Goal: Task Accomplishment & Management: Use online tool/utility

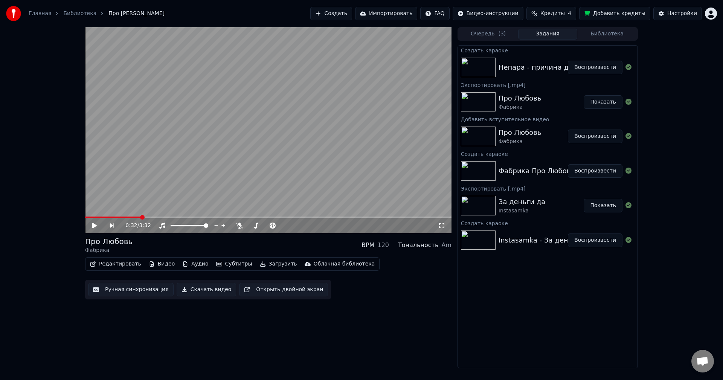
click at [597, 66] on button "Воспроизвести" at bounding box center [595, 68] width 55 height 14
click at [131, 289] on button "Ручная синхронизация" at bounding box center [130, 290] width 85 height 14
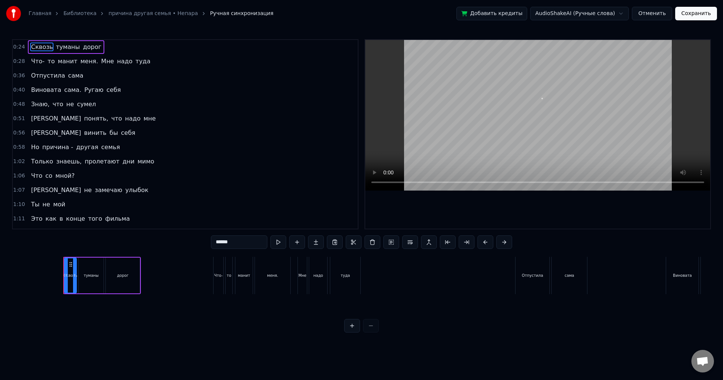
scroll to position [0, 883]
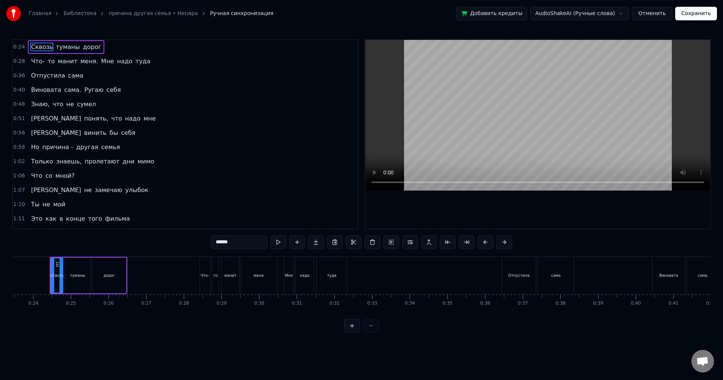
click at [58, 61] on span "манит" at bounding box center [67, 61] width 21 height 9
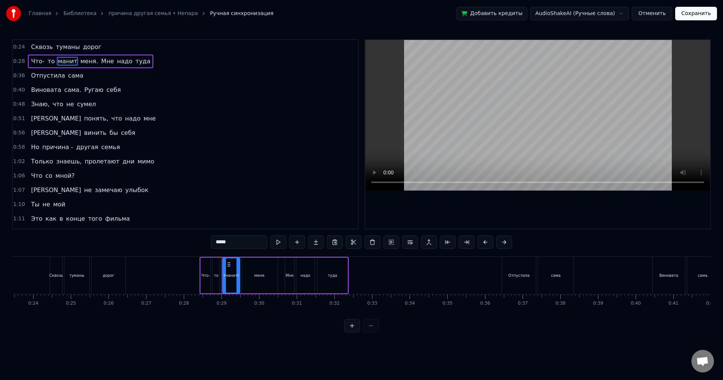
drag, startPoint x: 232, startPoint y: 239, endPoint x: 201, endPoint y: 237, distance: 31.0
click at [201, 237] on div "0:24 Сквозь туманы дорог 0:28 Что- то манит меня. Мне надо туда 0:36 Отпустила …" at bounding box center [361, 185] width 699 height 293
click at [47, 89] on span "Виновата" at bounding box center [46, 89] width 32 height 9
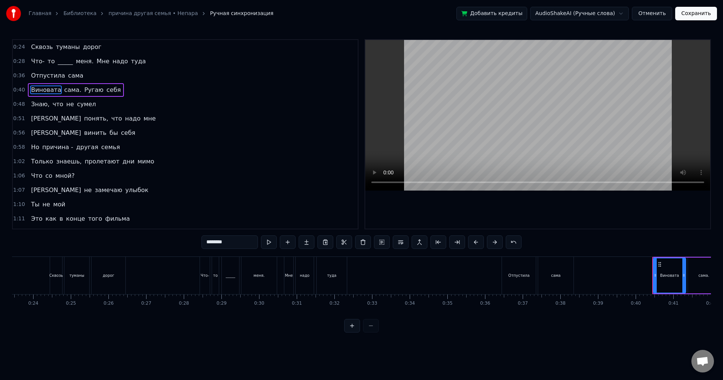
drag, startPoint x: 233, startPoint y: 243, endPoint x: 208, endPoint y: 252, distance: 26.6
click at [208, 252] on div "0:24 Сквозь туманы дорог 0:28 Что- то _____ меня. Мне надо туда 0:36 Отпустила …" at bounding box center [361, 185] width 699 height 293
click at [83, 132] on span "винить" at bounding box center [95, 132] width 24 height 9
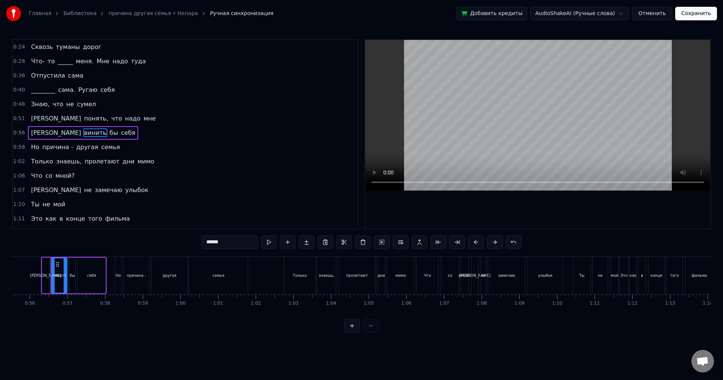
scroll to position [0, 2092]
drag, startPoint x: 225, startPoint y: 244, endPoint x: 207, endPoint y: 247, distance: 18.0
click at [207, 247] on input "******" at bounding box center [229, 242] width 56 height 14
click at [122, 162] on span "дни" at bounding box center [129, 161] width 14 height 9
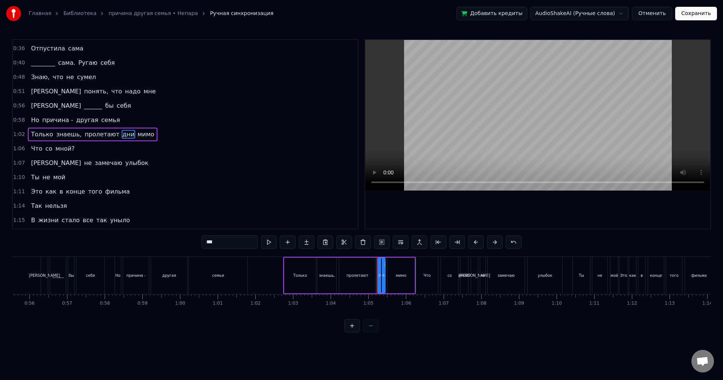
drag, startPoint x: 219, startPoint y: 243, endPoint x: 194, endPoint y: 242, distance: 24.9
click at [194, 244] on div "0:24 Сквозь туманы дорог 0:28 Что- то _____ меня. Мне надо туда 0:36 Отпустила …" at bounding box center [361, 185] width 699 height 293
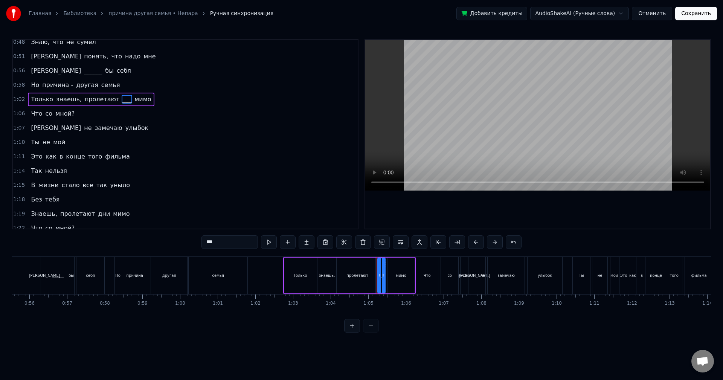
scroll to position [65, 0]
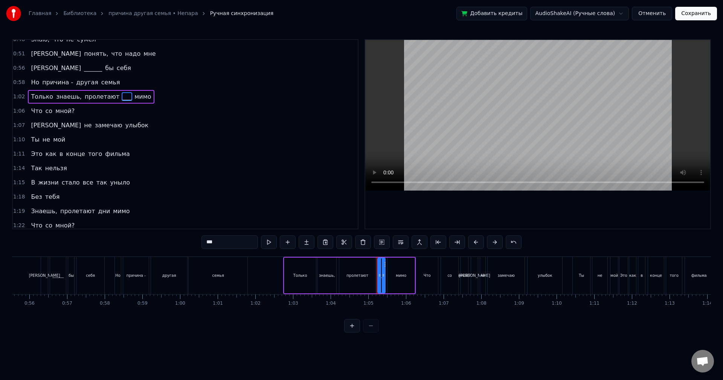
click at [104, 154] on span "фильма" at bounding box center [117, 154] width 26 height 9
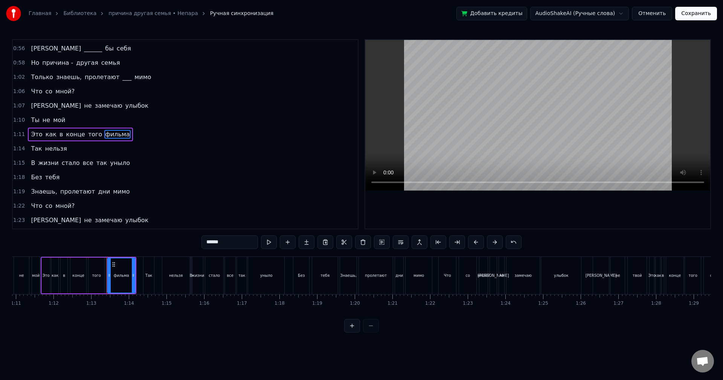
scroll to position [0, 2726]
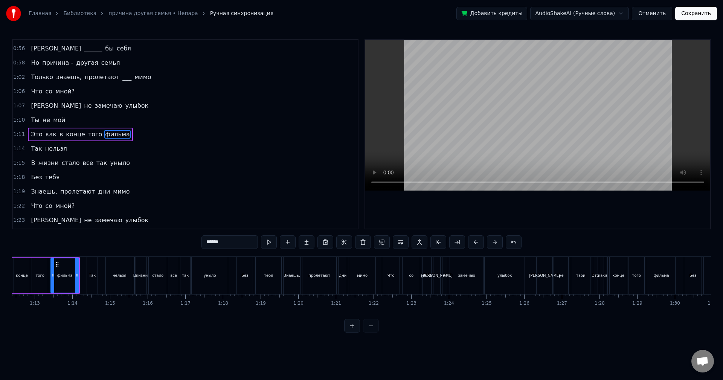
drag, startPoint x: 224, startPoint y: 243, endPoint x: 207, endPoint y: 247, distance: 17.5
click at [207, 247] on input "******" at bounding box center [229, 242] width 56 height 14
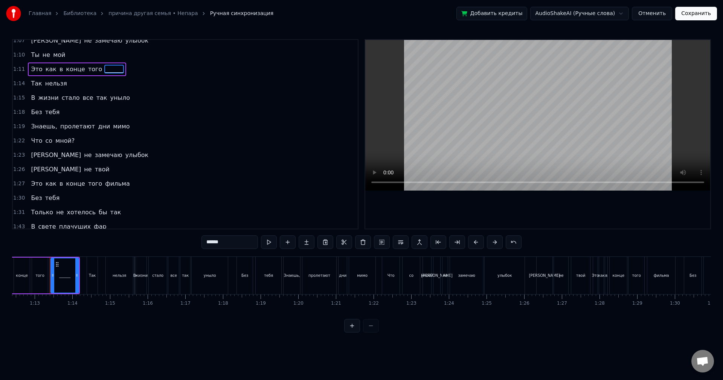
scroll to position [160, 0]
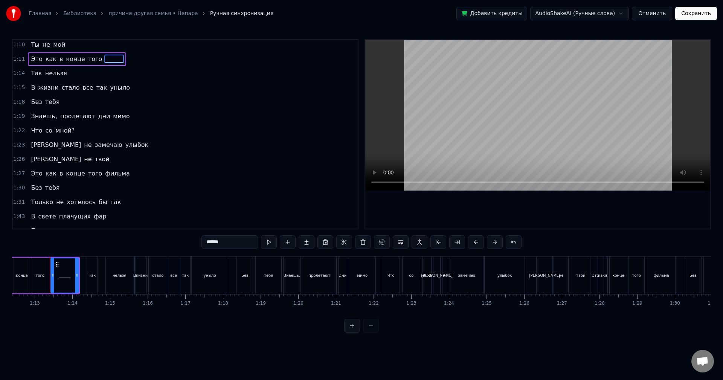
click at [68, 204] on span "хотелось" at bounding box center [81, 202] width 31 height 9
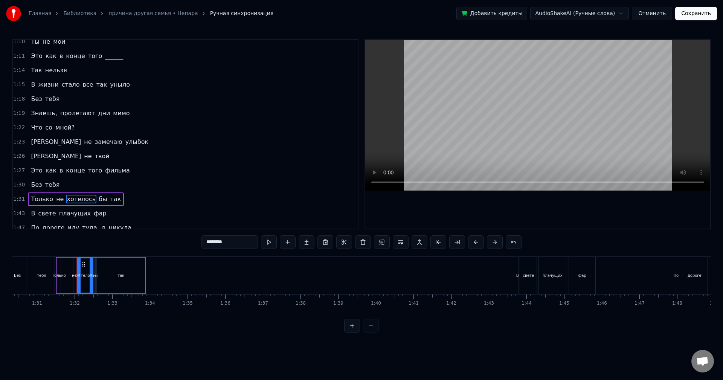
scroll to position [0, 3428]
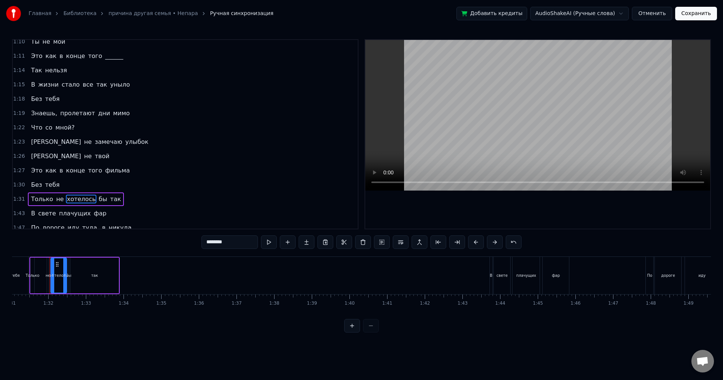
click at [55, 201] on span "не" at bounding box center [59, 199] width 9 height 9
drag, startPoint x: 223, startPoint y: 240, endPoint x: 192, endPoint y: 237, distance: 31.8
click at [192, 237] on div "0:24 Сквозь туманы дорог 0:28 Что- то _____ меня. Мне надо туда 0:36 Отпустила …" at bounding box center [361, 185] width 699 height 293
click at [76, 200] on span "хотелось" at bounding box center [79, 199] width 31 height 9
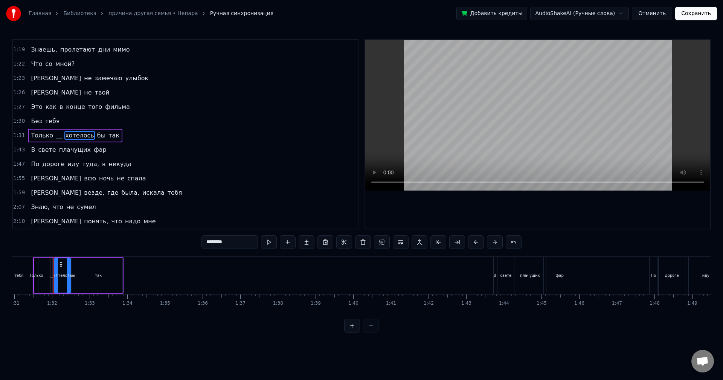
scroll to position [227, 0]
drag, startPoint x: 227, startPoint y: 243, endPoint x: 207, endPoint y: 248, distance: 20.5
click at [207, 248] on input "********" at bounding box center [229, 242] width 56 height 14
type input "********"
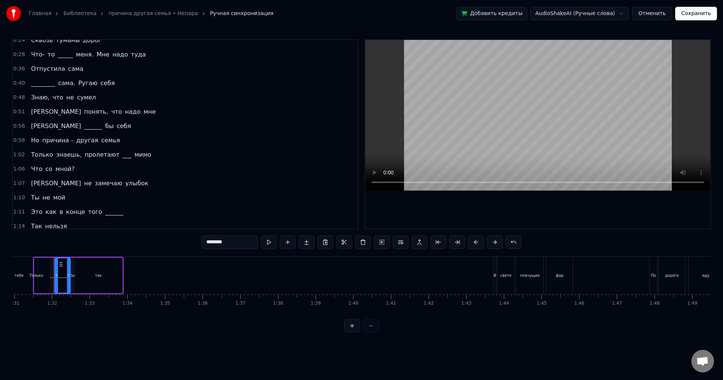
scroll to position [0, 0]
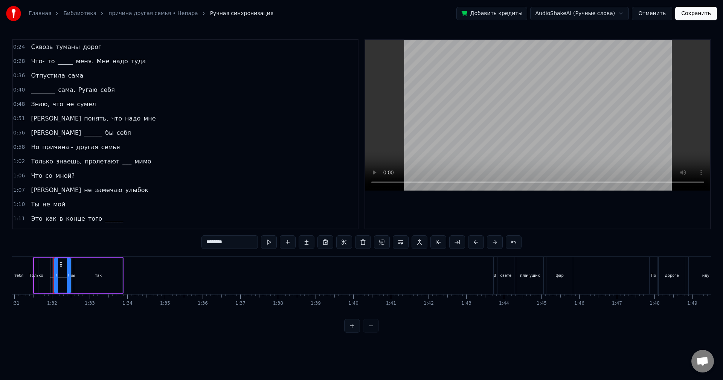
click at [113, 48] on div "0:24 Сквозь туманы дорог" at bounding box center [185, 47] width 345 height 14
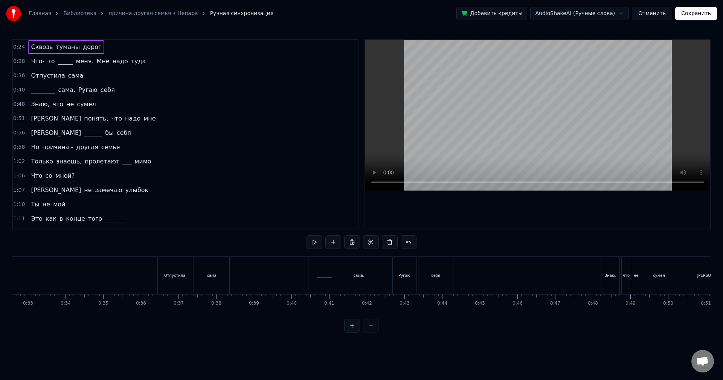
scroll to position [0, 883]
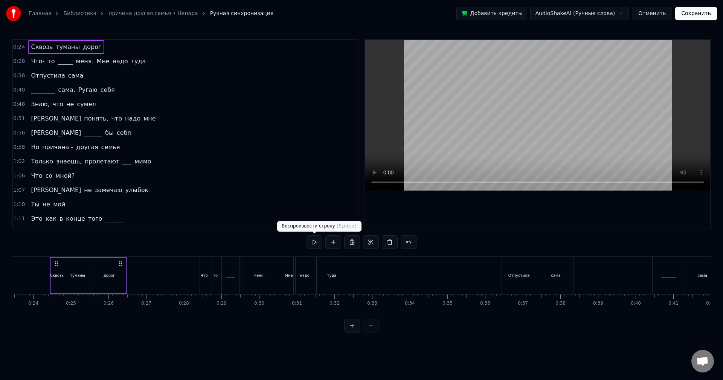
click at [312, 237] on button at bounding box center [315, 242] width 16 height 14
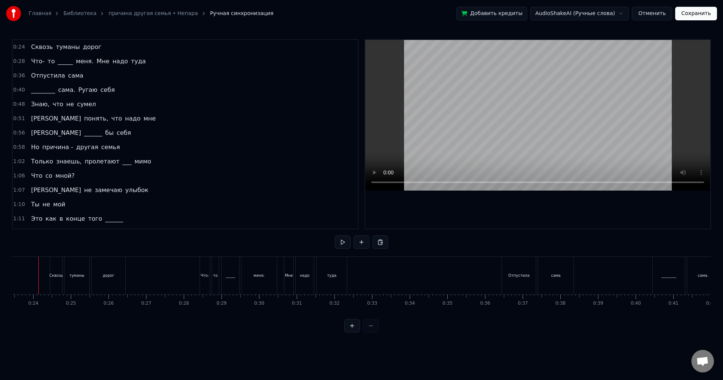
scroll to position [0, 871]
click at [334, 242] on div "0:24 Сквозь туманы дорог 0:28 Что- то _____ меня. Мне надо туда 0:36 Отпустила …" at bounding box center [361, 185] width 699 height 293
click at [341, 242] on button at bounding box center [343, 242] width 16 height 14
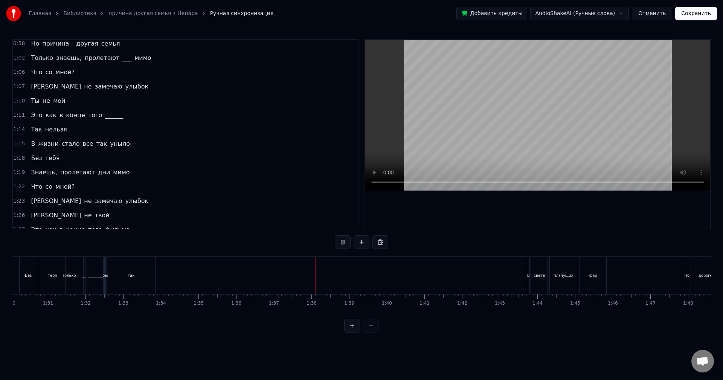
scroll to position [113, 0]
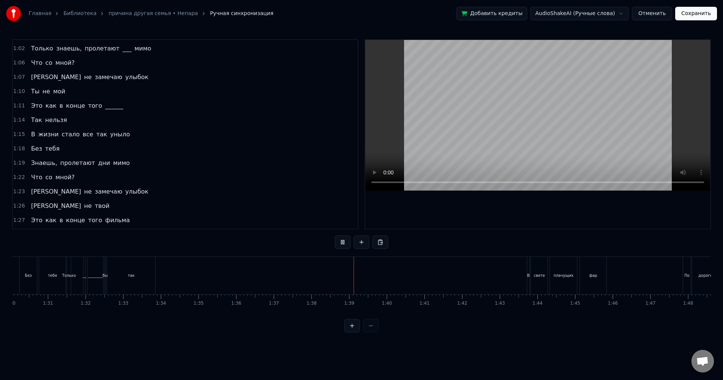
click at [133, 270] on div "так" at bounding box center [131, 275] width 48 height 37
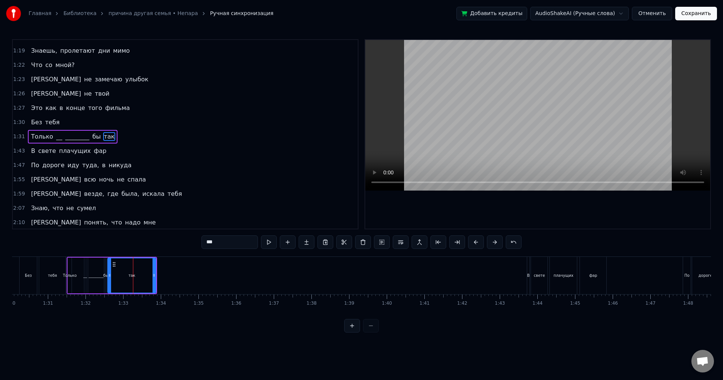
scroll to position [227, 0]
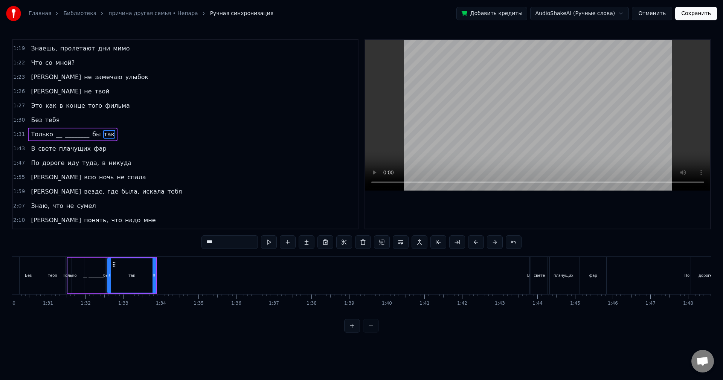
click at [113, 136] on div "1:31 Только __ ________ бы так" at bounding box center [185, 134] width 345 height 14
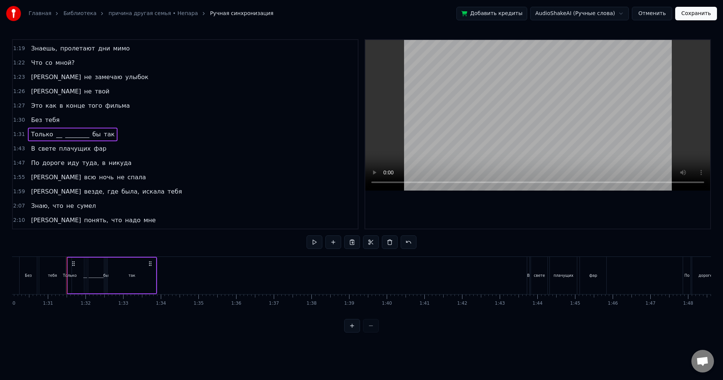
click at [66, 254] on div "0:24 Сквозь туманы дорог 0:28 Что- то _____ меня. Мне надо туда 0:36 Отпустила …" at bounding box center [361, 185] width 699 height 293
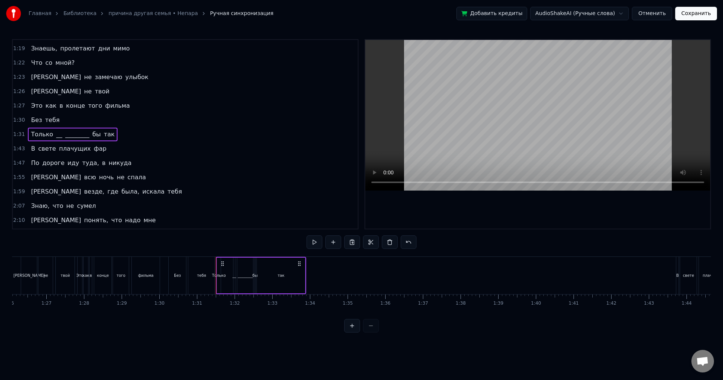
scroll to position [0, 3231]
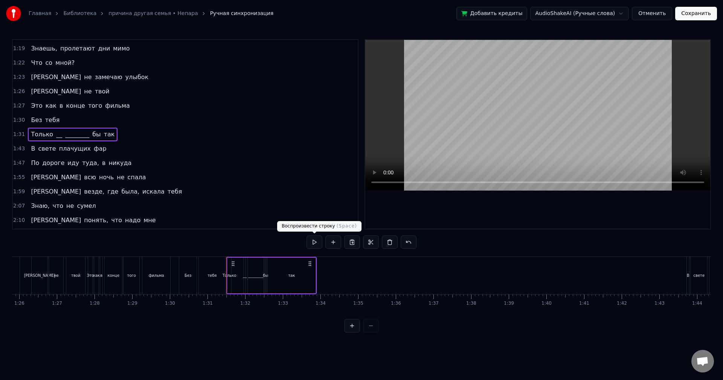
click at [316, 238] on button at bounding box center [315, 242] width 16 height 14
click at [106, 151] on div "1:43 В свете плачущих фар" at bounding box center [185, 149] width 345 height 14
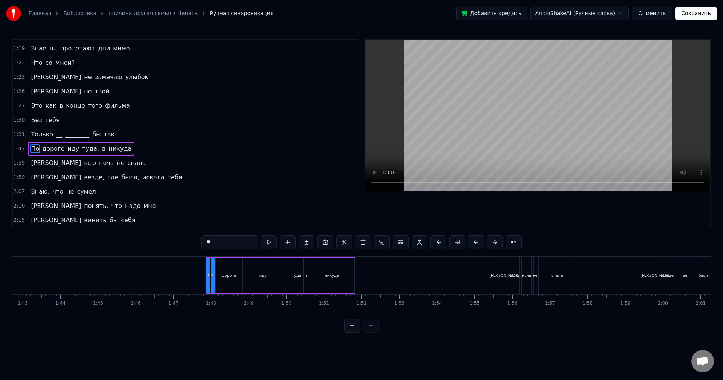
scroll to position [242, 0]
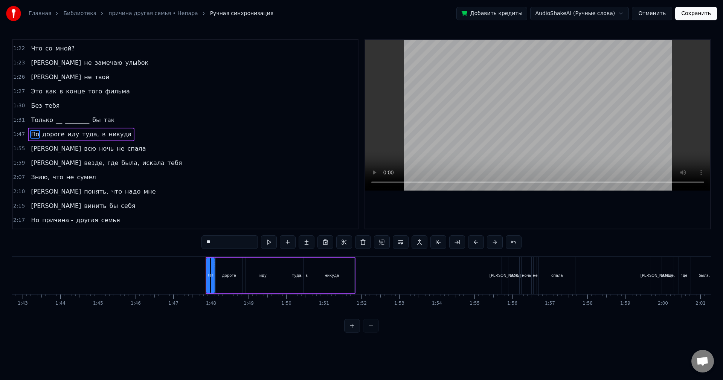
click at [122, 136] on div "1:47 По дороге иду туда, в [GEOGRAPHIC_DATA]" at bounding box center [185, 134] width 345 height 14
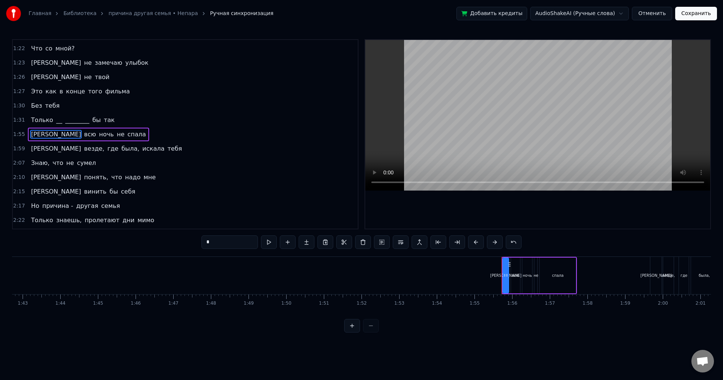
click at [108, 136] on div "1:55 Я всю ночь не спала" at bounding box center [185, 134] width 345 height 14
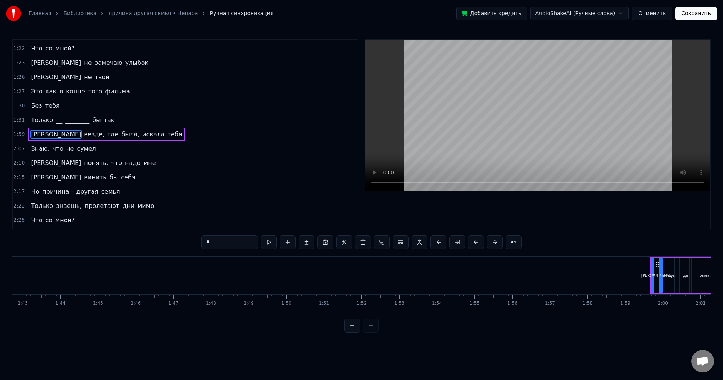
click at [125, 134] on div "1:59 Я везде, где была, искала тебя" at bounding box center [185, 134] width 345 height 14
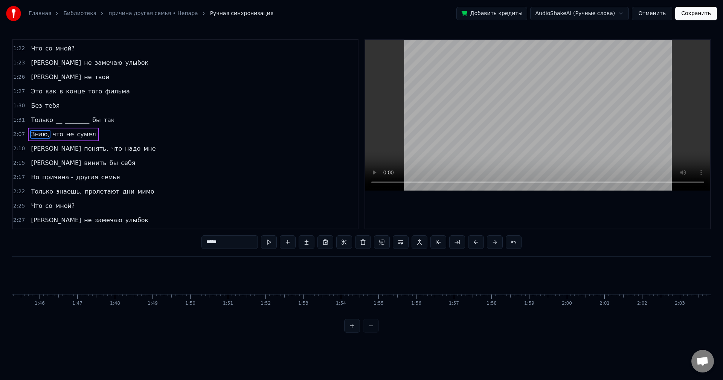
click at [125, 134] on div "2:07 Знаю, что не сумел" at bounding box center [185, 134] width 345 height 14
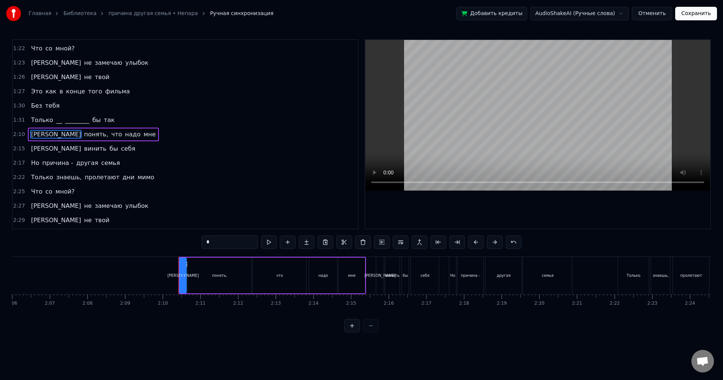
scroll to position [0, 4765]
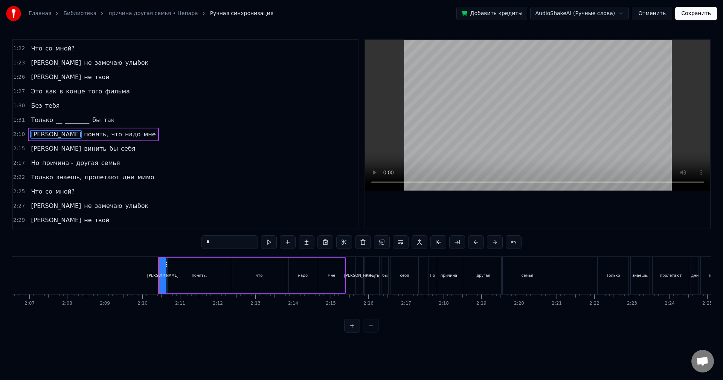
click at [125, 134] on div "2:10 Я понять, что надо мне" at bounding box center [185, 134] width 345 height 14
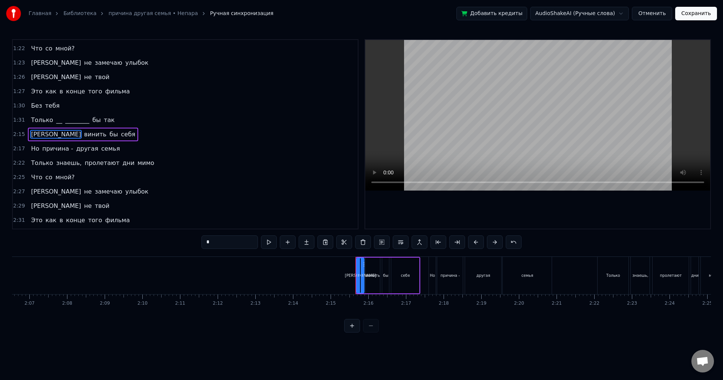
click at [125, 135] on div "2:15 И винить бы себя" at bounding box center [185, 134] width 345 height 14
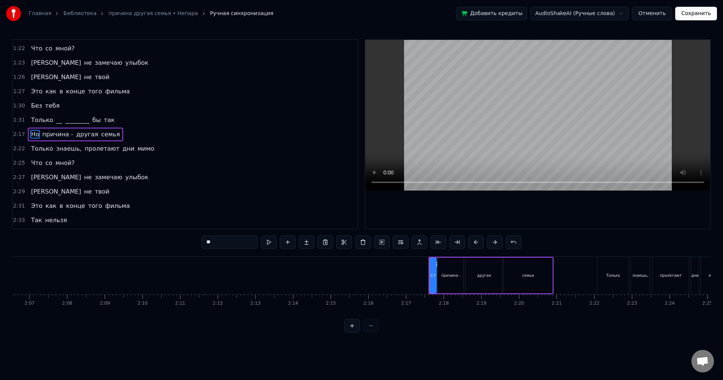
click at [125, 136] on div "2:17 Но причина - другая семья" at bounding box center [185, 134] width 345 height 14
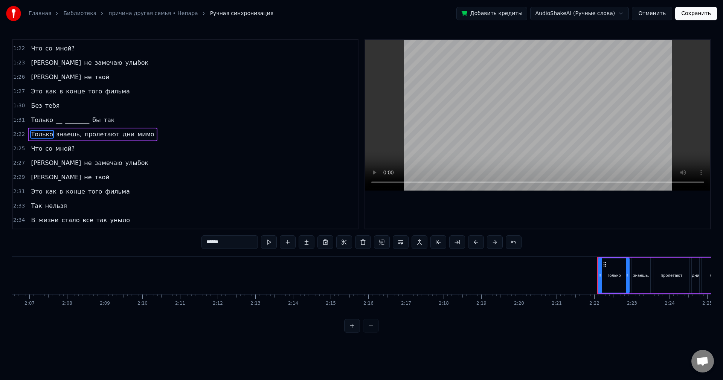
click at [148, 136] on div "2:22 Только знаешь, пролетают дни мимо" at bounding box center [185, 134] width 345 height 14
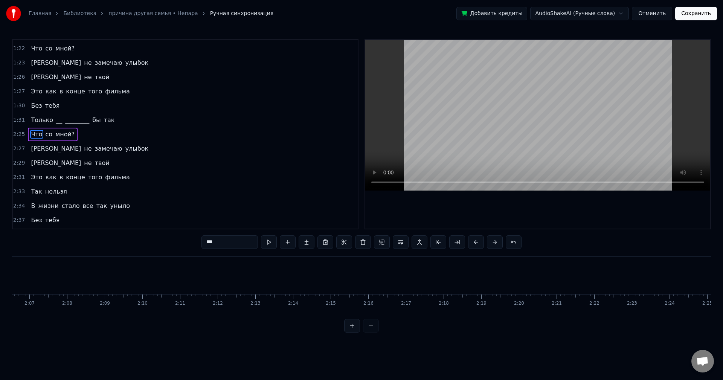
click at [145, 137] on div "2:25 Что со мной?" at bounding box center [185, 134] width 345 height 14
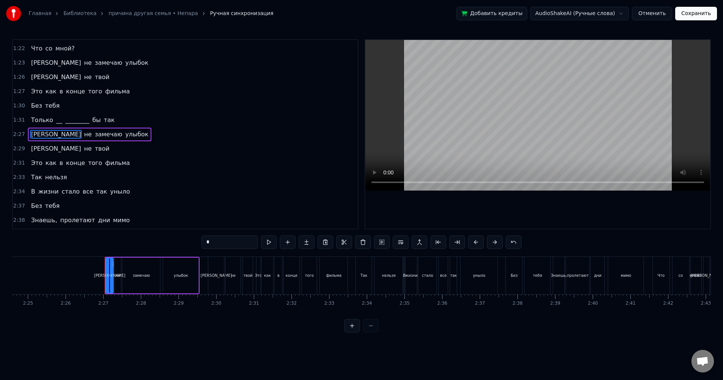
click at [145, 137] on div "2:27 Я не замечаю улыбок" at bounding box center [185, 134] width 345 height 14
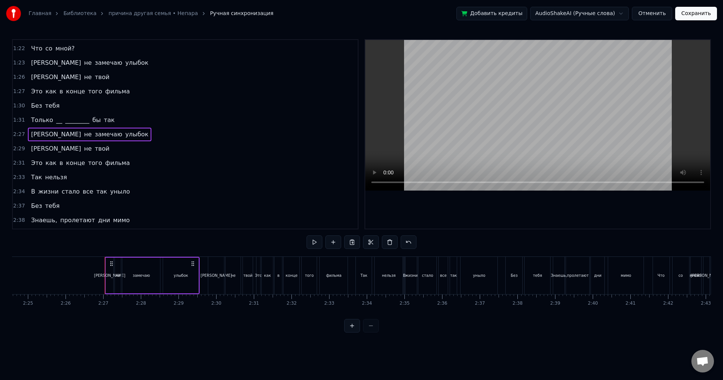
scroll to position [0, 5449]
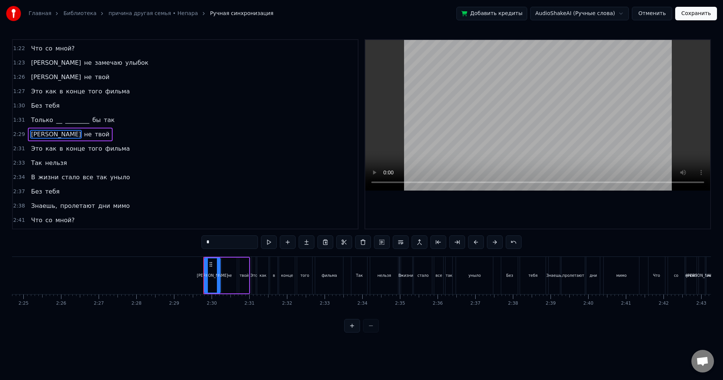
click at [144, 137] on div "2:29 Я не твой" at bounding box center [185, 134] width 345 height 14
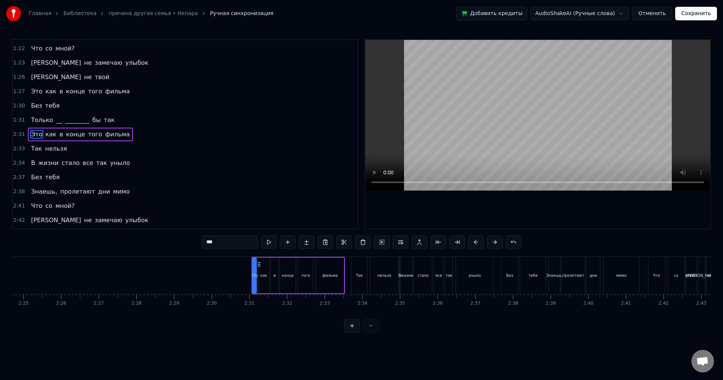
click at [144, 137] on div "2:31 Это как в конце того фильма" at bounding box center [185, 134] width 345 height 14
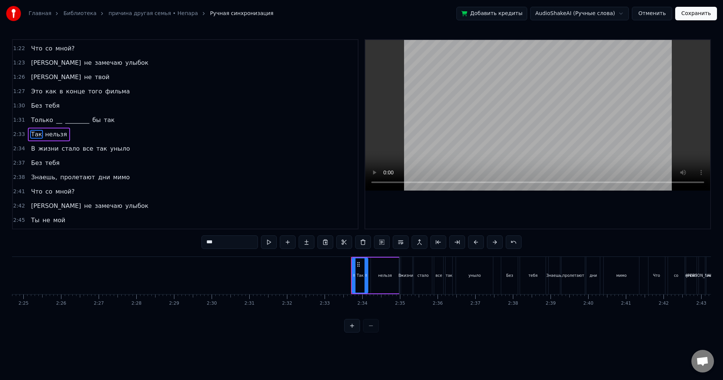
click at [143, 138] on div "2:33 Так нельзя" at bounding box center [185, 134] width 345 height 14
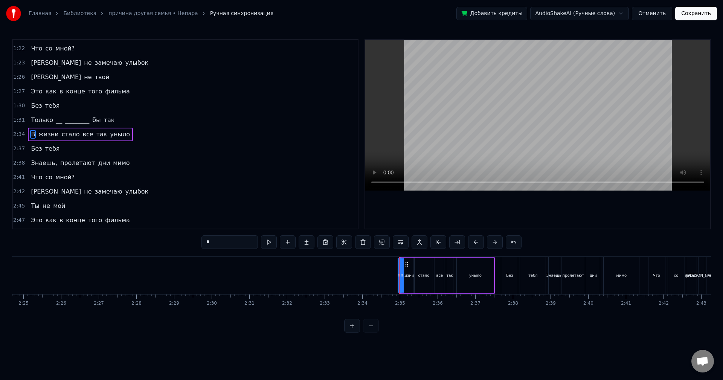
click at [143, 139] on div "2:34 В жизни стало все так уныло" at bounding box center [185, 134] width 345 height 14
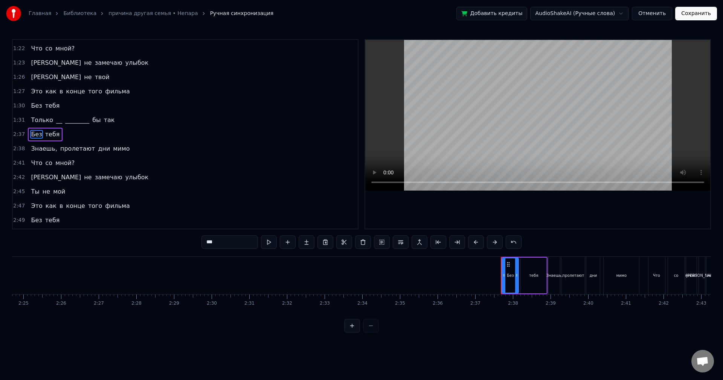
click at [143, 139] on div "2:37 Без тебя" at bounding box center [185, 134] width 345 height 14
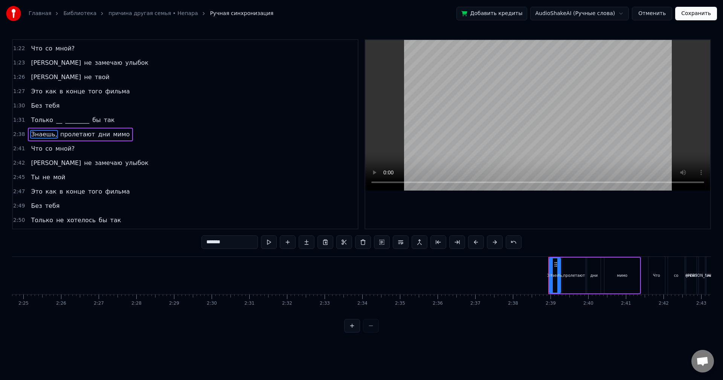
click at [143, 139] on div "2:38 Знаешь, пролетают дни мимо" at bounding box center [185, 134] width 345 height 14
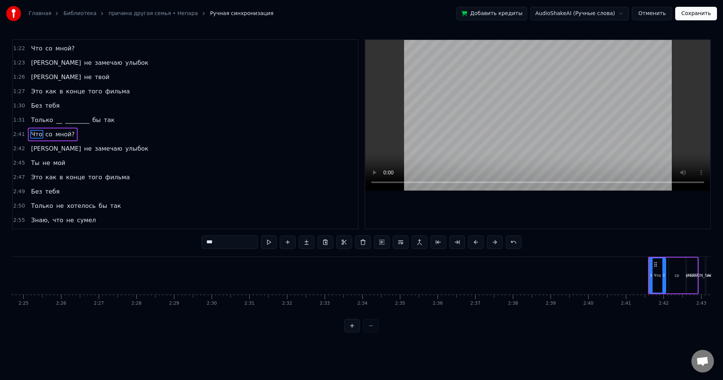
click at [143, 140] on div "2:41 Что со мной?" at bounding box center [185, 134] width 345 height 14
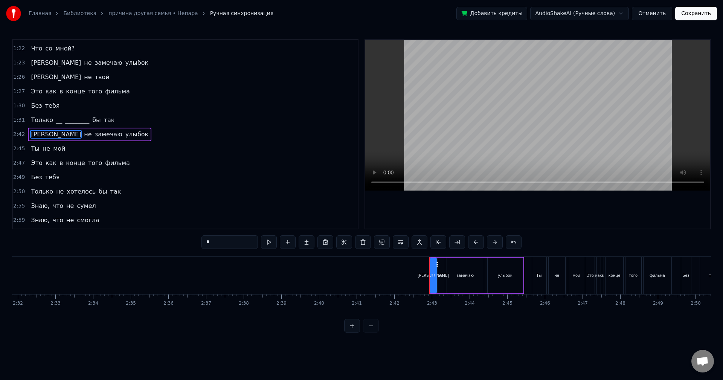
click at [143, 140] on div "2:42 Я не замечаю улыбок" at bounding box center [185, 134] width 345 height 14
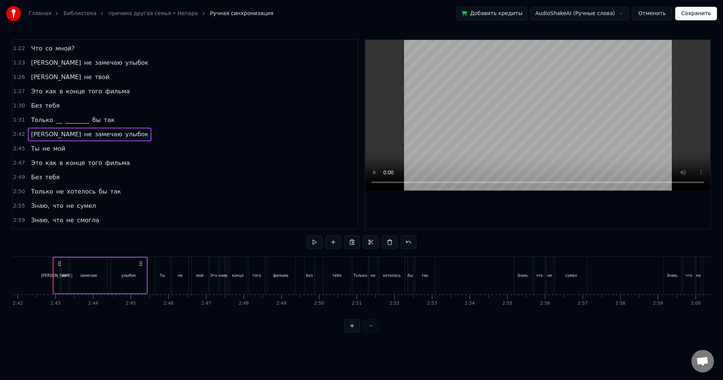
scroll to position [0, 6098]
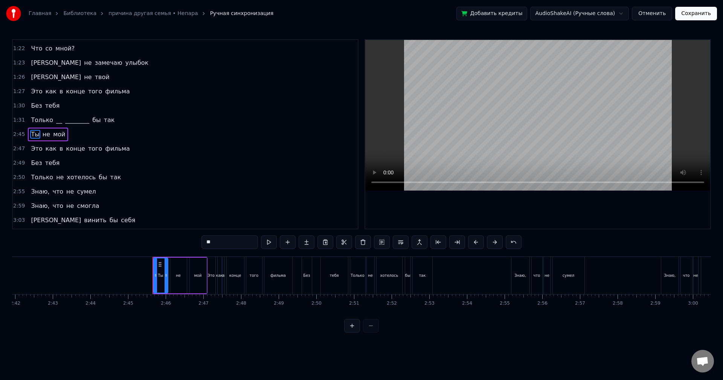
click at [143, 140] on div "2:45 Ты не мой" at bounding box center [185, 134] width 345 height 14
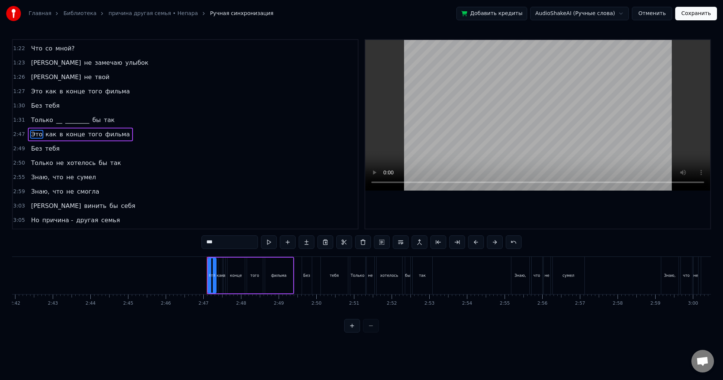
click at [143, 140] on div "2:47 Это как в конце того фильма" at bounding box center [185, 134] width 345 height 14
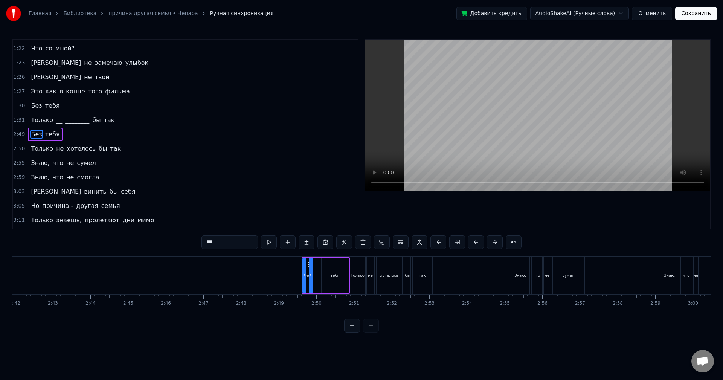
click at [143, 140] on div "2:49 Без тебя" at bounding box center [185, 134] width 345 height 14
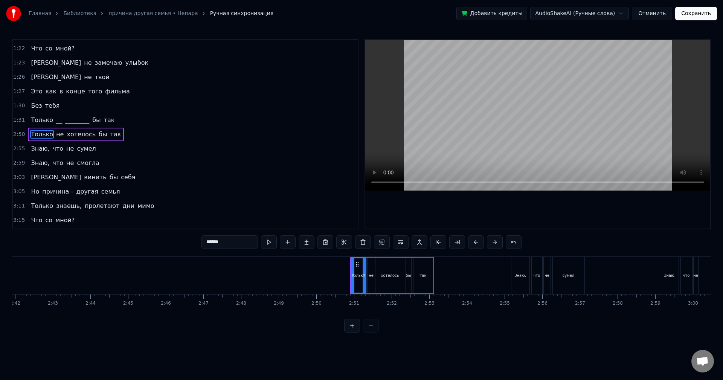
click at [143, 140] on div "2:50 Только не хотелось бы так" at bounding box center [185, 134] width 345 height 14
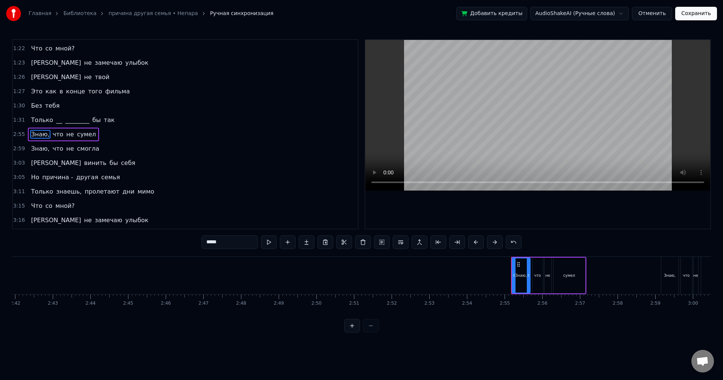
click at [143, 141] on div "2:55 Знаю, что не сумел" at bounding box center [185, 134] width 345 height 14
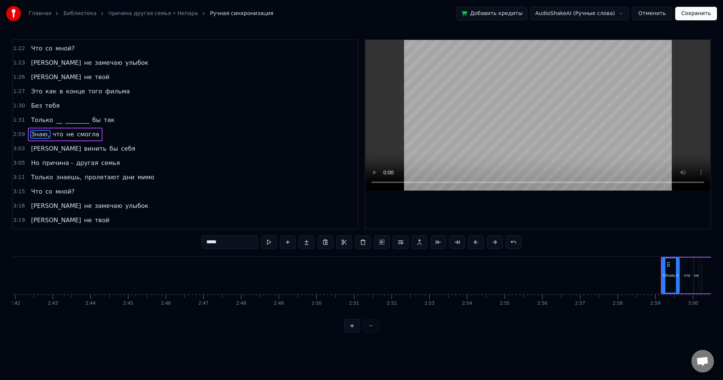
click at [143, 141] on div "2:59 Знаю, что не смогла" at bounding box center [185, 134] width 345 height 14
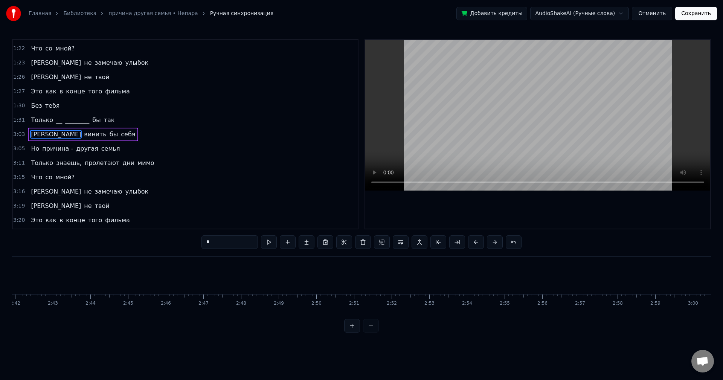
click at [143, 141] on div "3:03 И винить бы себя" at bounding box center [185, 134] width 345 height 14
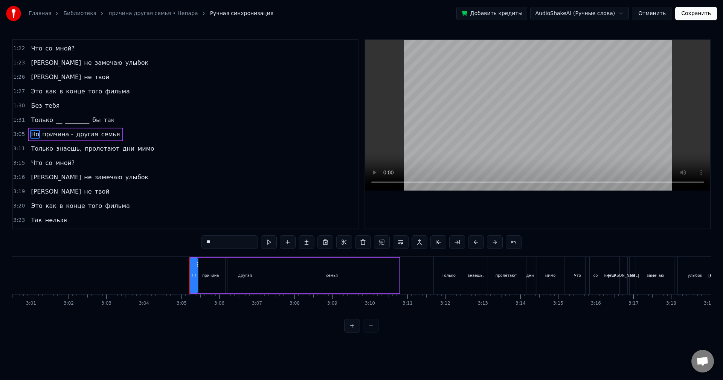
scroll to position [0, 6863]
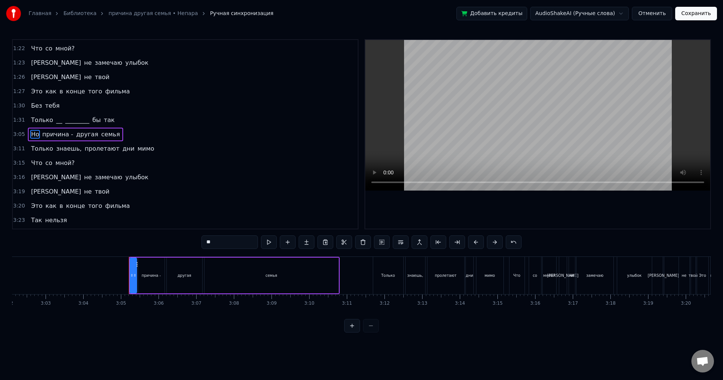
click at [143, 142] on div "3:11 Только знаешь, пролетают дни мимо" at bounding box center [185, 149] width 345 height 14
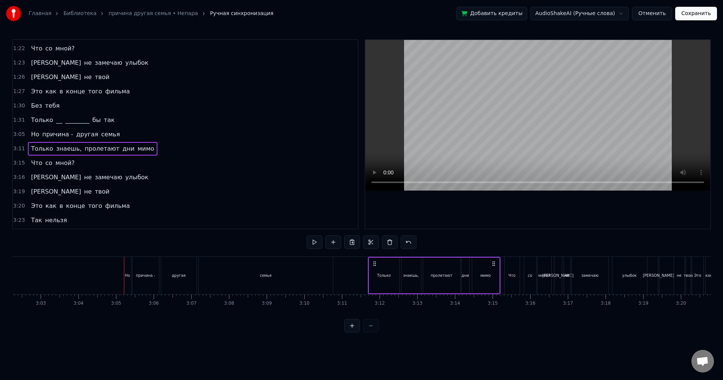
scroll to position [256, 0]
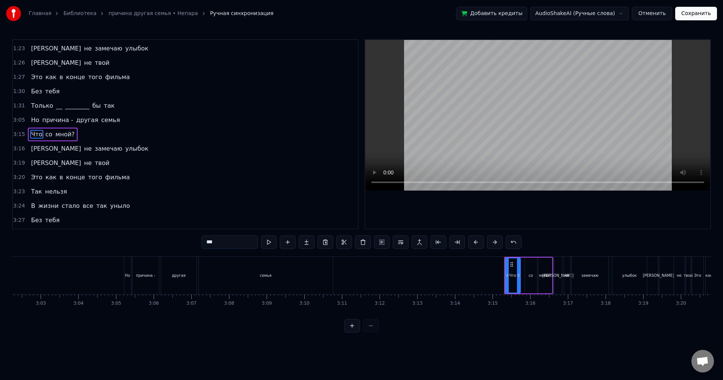
click at [143, 121] on div "3:05 Но причина - другая семья" at bounding box center [185, 120] width 345 height 14
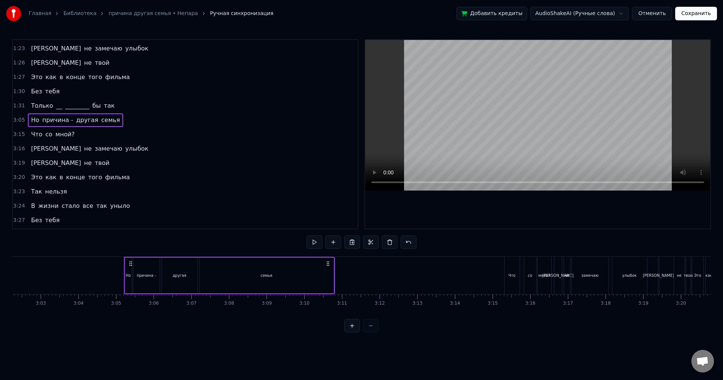
scroll to position [242, 0]
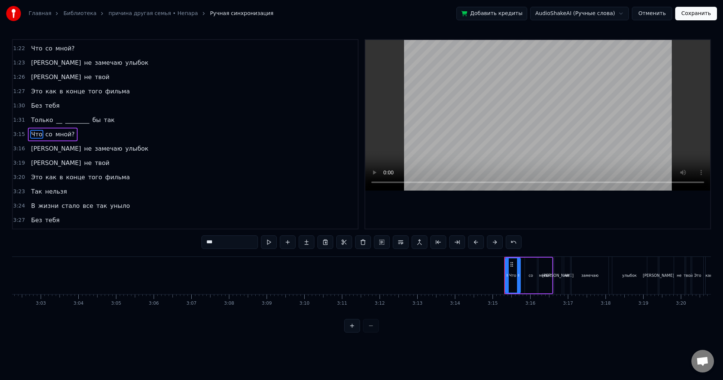
click at [127, 139] on div "3:15 Что со мной?" at bounding box center [185, 134] width 345 height 14
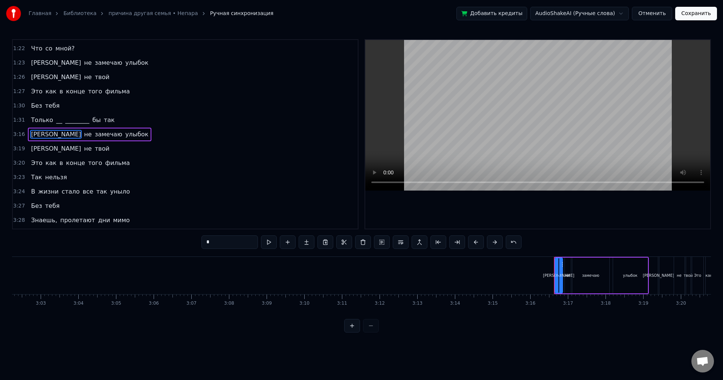
click at [127, 136] on div "3:16 Я не замечаю улыбок" at bounding box center [185, 134] width 345 height 14
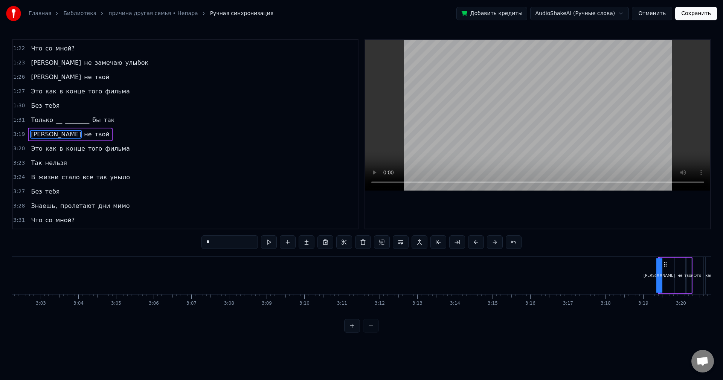
click at [127, 136] on div "3:19 Я не твой" at bounding box center [185, 134] width 345 height 14
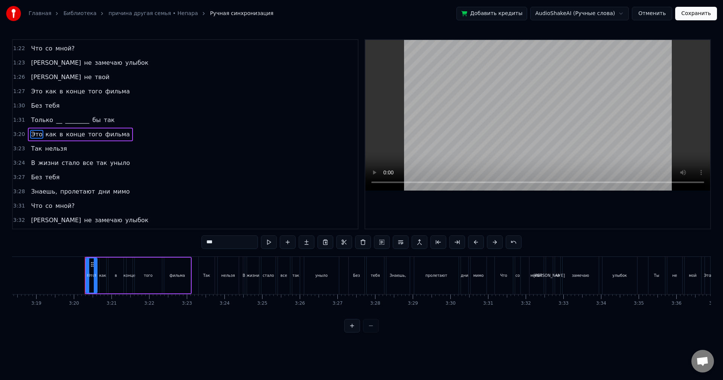
click at [130, 136] on div "3:20 Это как в конце того фильма" at bounding box center [185, 134] width 345 height 14
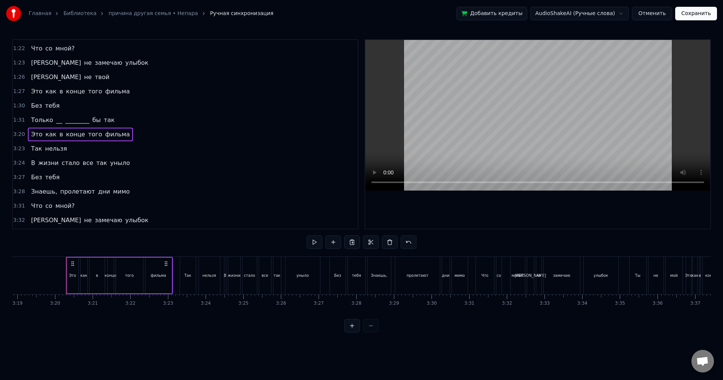
scroll to position [0, 7505]
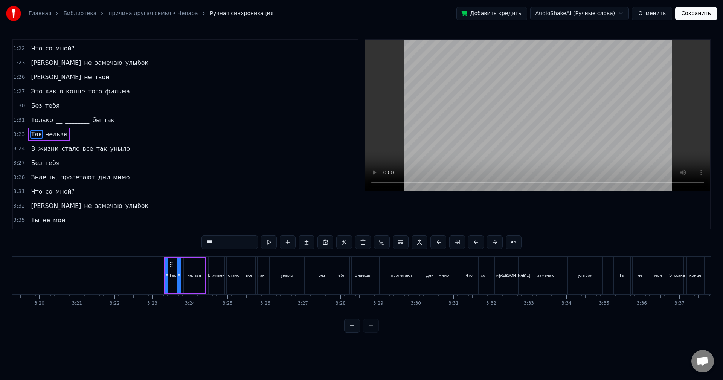
click at [130, 136] on div "3:23 Так нельзя" at bounding box center [185, 134] width 345 height 14
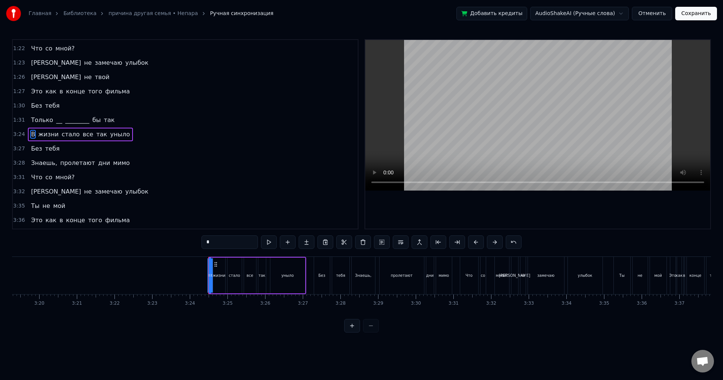
click at [130, 136] on div "3:24 В жизни стало все так уныло" at bounding box center [185, 134] width 345 height 14
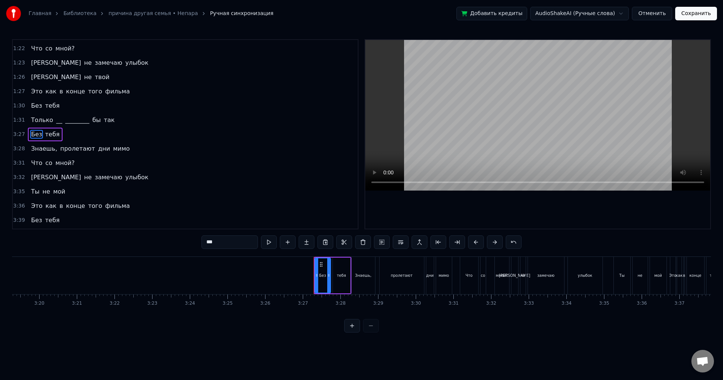
click at [130, 136] on div "3:27 Без тебя" at bounding box center [185, 134] width 345 height 14
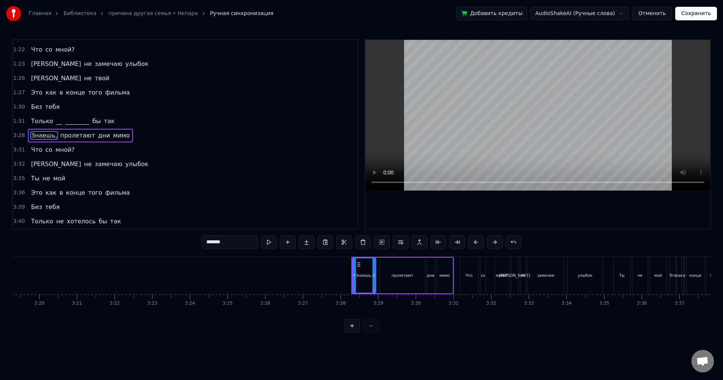
click at [130, 136] on div "3:28 Знаешь, пролетают дни мимо" at bounding box center [185, 135] width 345 height 14
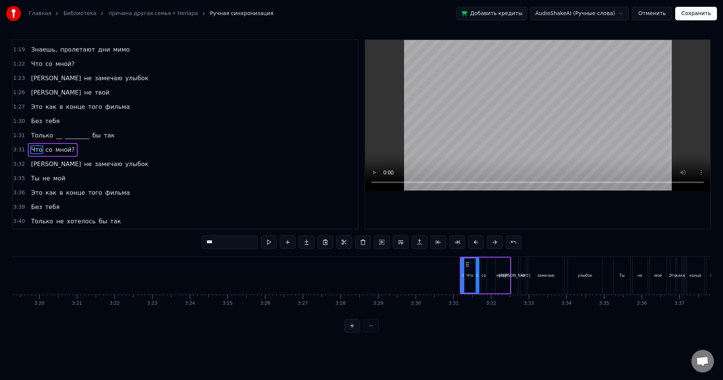
scroll to position [226, 0]
click at [130, 136] on div "1:31 Только __ ________ бы так" at bounding box center [185, 135] width 345 height 14
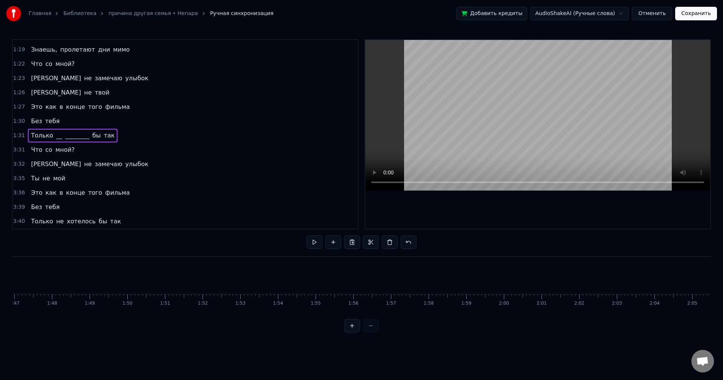
click at [124, 145] on div "3:31 Что со мной?" at bounding box center [185, 150] width 345 height 14
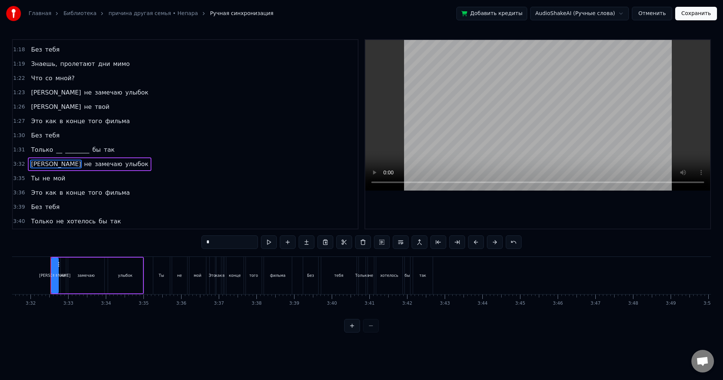
scroll to position [0, 7966]
click at [107, 179] on div "3:35 Ты не мой" at bounding box center [185, 178] width 345 height 14
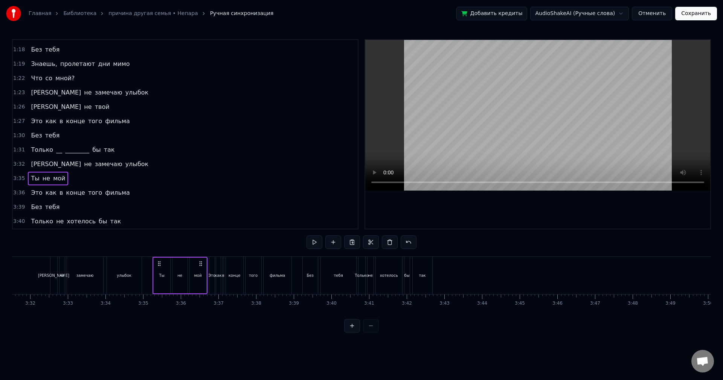
scroll to position [198, 0]
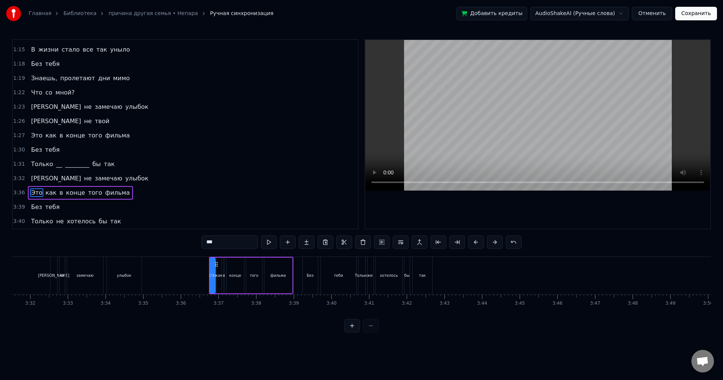
click at [93, 208] on div "3:39 Без тебя" at bounding box center [185, 207] width 345 height 14
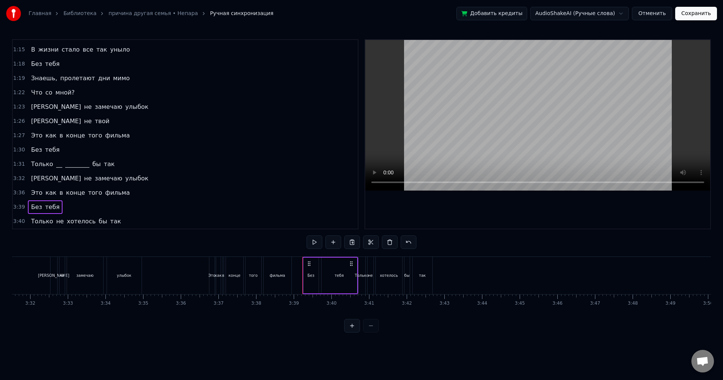
click at [116, 219] on div "3:40 Только не хотелось бы так" at bounding box center [185, 221] width 345 height 14
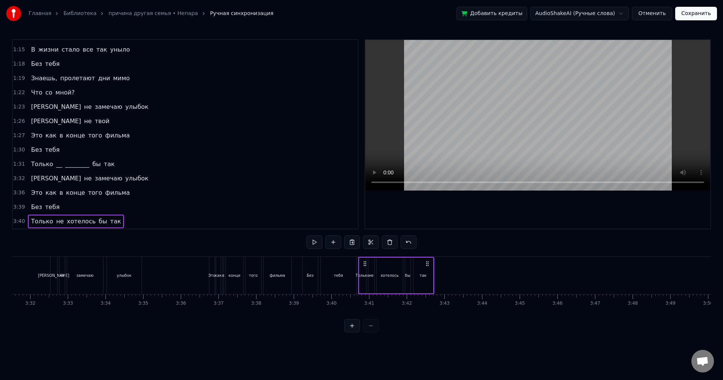
click at [186, 220] on div "3:40 Только не хотелось бы так" at bounding box center [185, 221] width 345 height 14
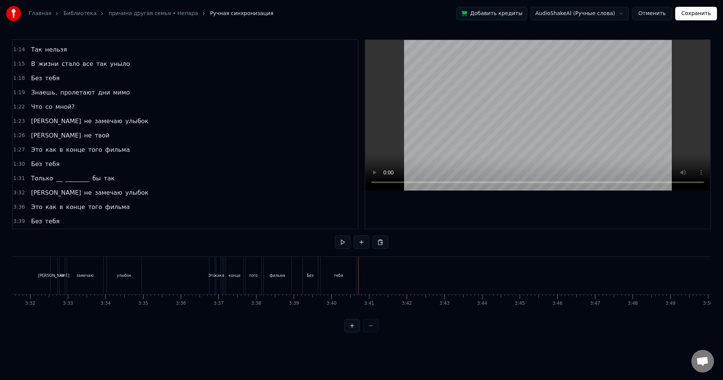
click at [128, 221] on div "3:39 Без тебя" at bounding box center [185, 221] width 345 height 14
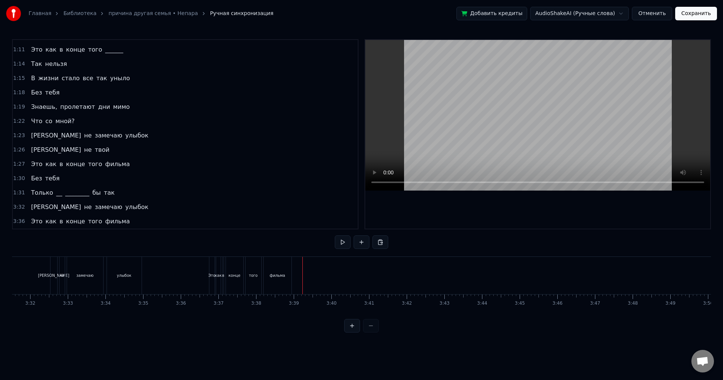
click at [131, 221] on div "3:36 Это как в конце того фильма" at bounding box center [185, 221] width 345 height 14
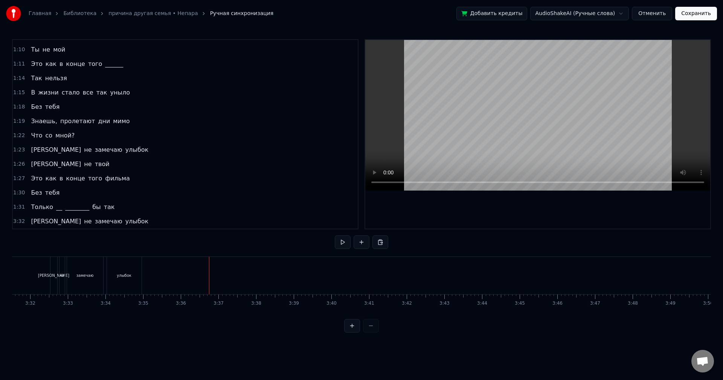
click at [128, 221] on div "3:32 Я не замечаю улыбок" at bounding box center [185, 221] width 345 height 14
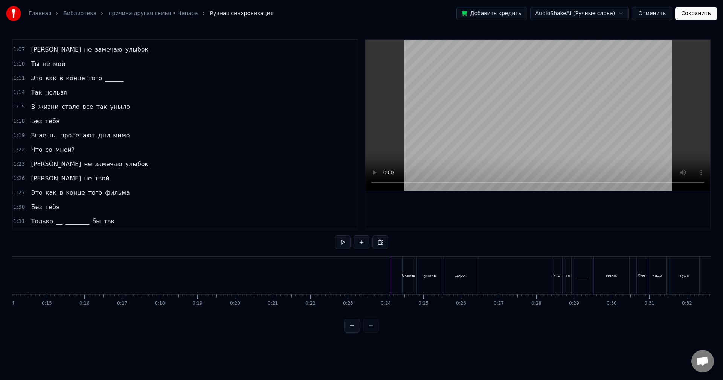
scroll to position [0, 535]
click at [343, 242] on button at bounding box center [343, 242] width 16 height 14
click at [690, 16] on button "Сохранить" at bounding box center [696, 14] width 42 height 14
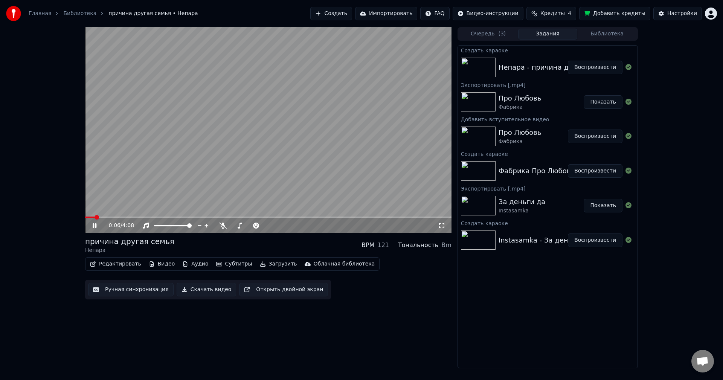
click at [223, 151] on video at bounding box center [268, 130] width 366 height 206
click at [120, 291] on button "Ручная синхронизация" at bounding box center [130, 290] width 85 height 14
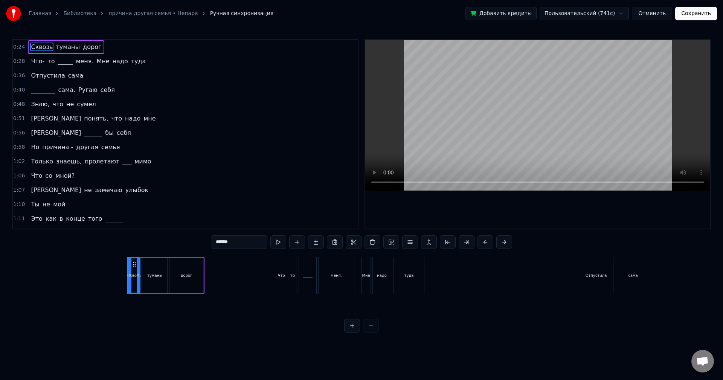
scroll to position [0, 883]
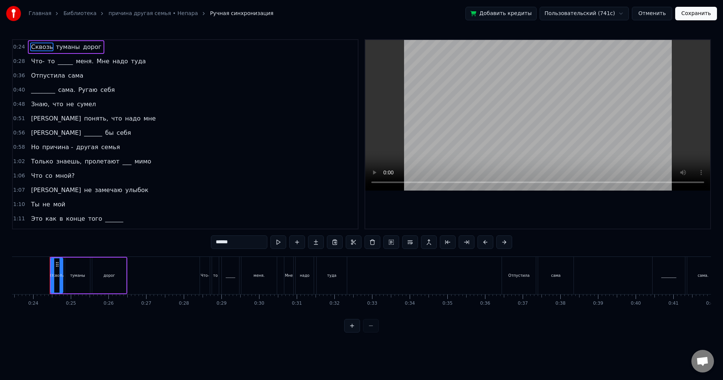
click at [669, 10] on button "Отменить" at bounding box center [652, 14] width 40 height 14
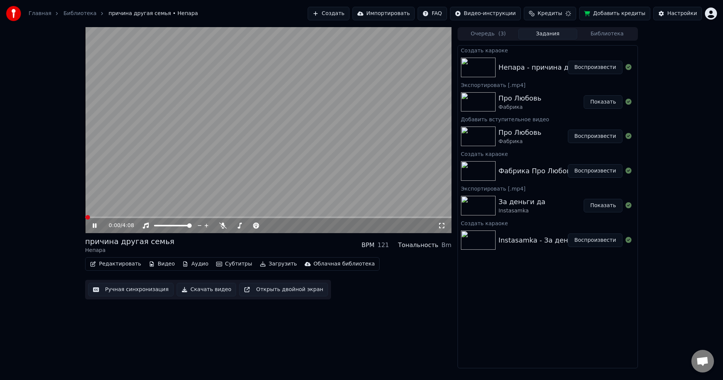
click at [105, 267] on button "Редактировать" at bounding box center [115, 264] width 57 height 11
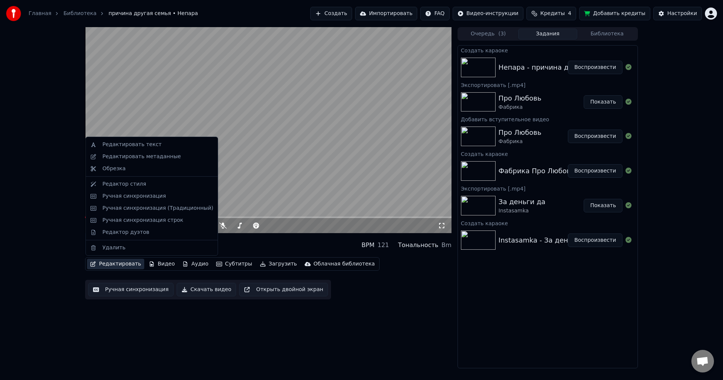
click at [270, 184] on video at bounding box center [268, 130] width 366 height 206
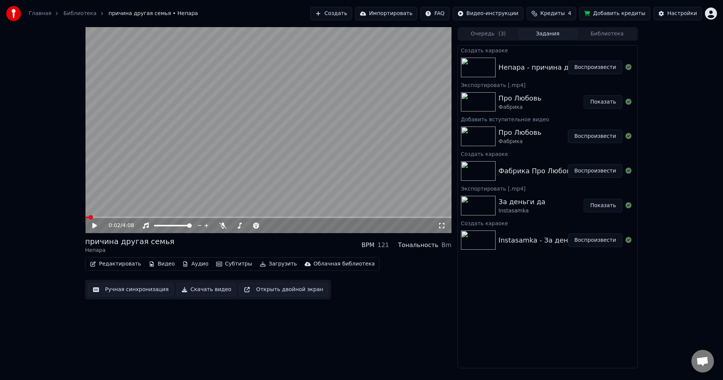
click at [117, 260] on button "Редактировать" at bounding box center [115, 264] width 57 height 11
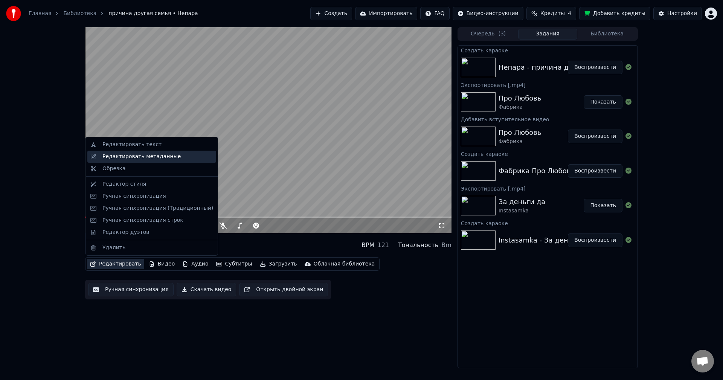
click at [130, 159] on div "Редактировать метаданные" at bounding box center [141, 157] width 78 height 8
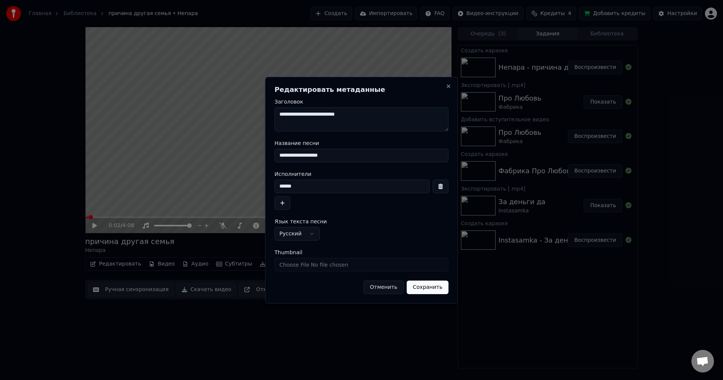
drag, startPoint x: 299, startPoint y: 155, endPoint x: 254, endPoint y: 148, distance: 45.3
click at [254, 148] on body "Главная Библиотека причина другая семья • Непара Создать Импортировать FAQ Виде…" at bounding box center [361, 190] width 723 height 380
type input "**********"
drag, startPoint x: 324, startPoint y: 114, endPoint x: 304, endPoint y: 114, distance: 19.6
click at [304, 117] on textarea "**********" at bounding box center [362, 119] width 174 height 24
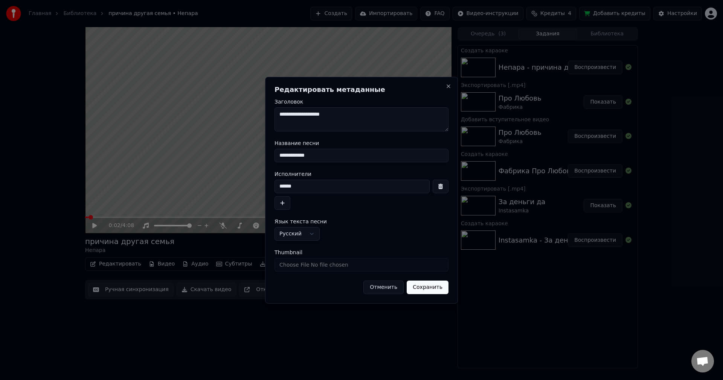
type textarea "**********"
click at [441, 287] on button "Сохранить" at bounding box center [428, 288] width 42 height 14
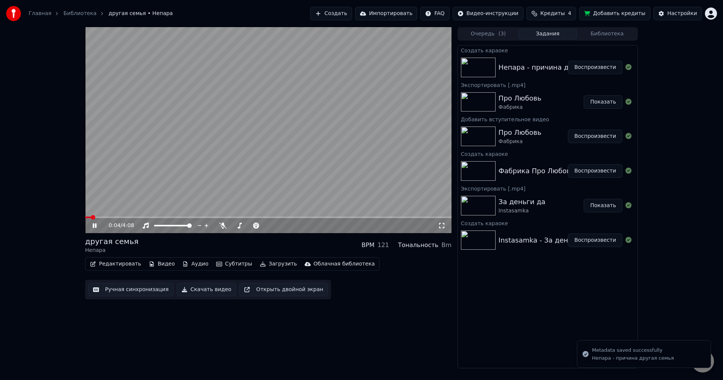
click at [91, 215] on span at bounding box center [93, 217] width 5 height 5
click at [247, 178] on video at bounding box center [268, 130] width 366 height 206
click at [202, 287] on button "Скачать видео" at bounding box center [207, 290] width 60 height 14
